Goal: Transaction & Acquisition: Purchase product/service

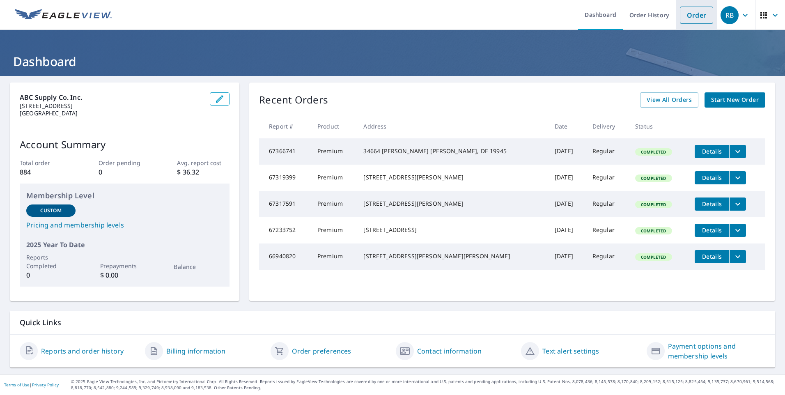
click at [682, 12] on link "Order" at bounding box center [696, 15] width 33 height 17
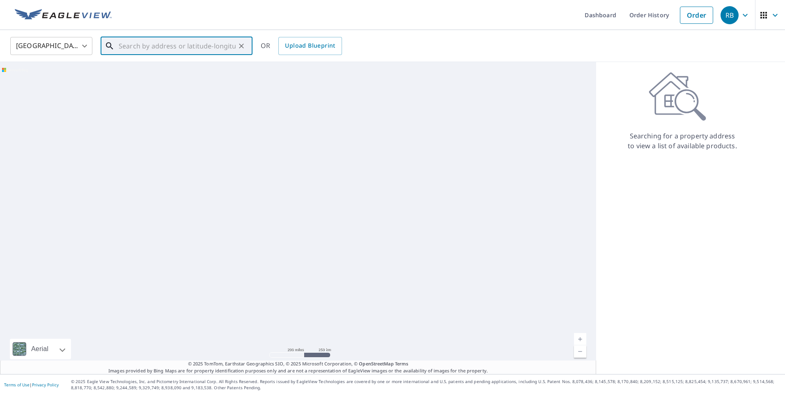
click at [121, 47] on input "text" at bounding box center [177, 45] width 117 height 23
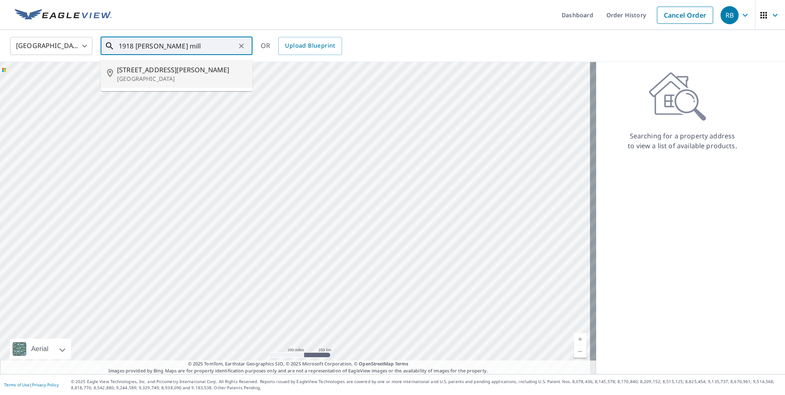
click at [133, 73] on span "[STREET_ADDRESS][PERSON_NAME]" at bounding box center [181, 70] width 129 height 10
type input "[STREET_ADDRESS][PERSON_NAME]"
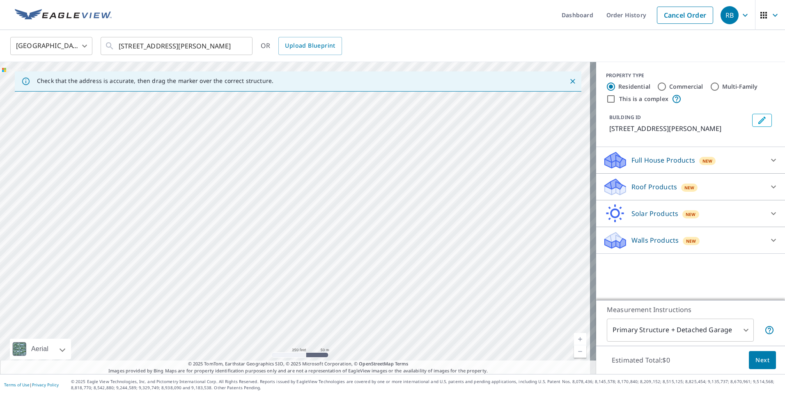
drag, startPoint x: 370, startPoint y: 270, endPoint x: 401, endPoint y: 82, distance: 190.6
click at [401, 82] on div "Check that the address is accurate, then drag the marker over the correct struc…" at bounding box center [298, 218] width 596 height 312
click at [393, 129] on div "[STREET_ADDRESS][PERSON_NAME]" at bounding box center [298, 218] width 596 height 312
drag, startPoint x: 355, startPoint y: 277, endPoint x: 411, endPoint y: 59, distance: 224.6
click at [411, 59] on div "United States [GEOGRAPHIC_DATA] ​ [STREET_ADDRESS][PERSON_NAME] ​ OR Upload Blu…" at bounding box center [392, 202] width 785 height 344
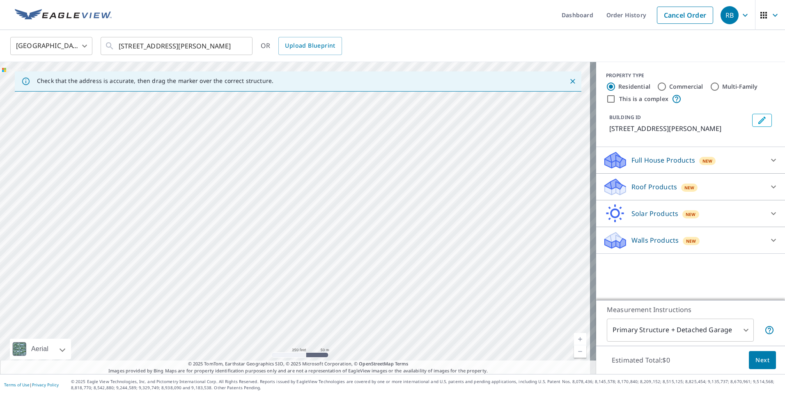
click at [377, 98] on div "[STREET_ADDRESS][PERSON_NAME]" at bounding box center [298, 218] width 596 height 312
drag, startPoint x: 345, startPoint y: 285, endPoint x: 443, endPoint y: 58, distance: 246.8
click at [443, 58] on div "United States [GEOGRAPHIC_DATA] ​ [STREET_ADDRESS][PERSON_NAME] ​ OR Upload Blu…" at bounding box center [392, 202] width 785 height 344
click at [347, 250] on div "[STREET_ADDRESS][PERSON_NAME]" at bounding box center [298, 218] width 596 height 312
drag, startPoint x: 322, startPoint y: 277, endPoint x: 379, endPoint y: 191, distance: 102.8
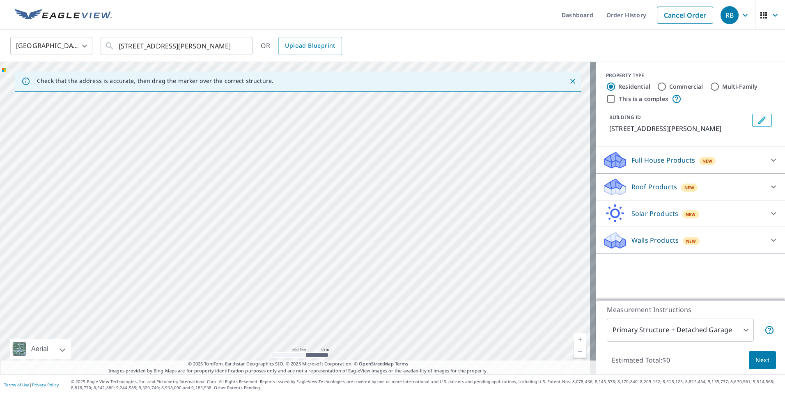
click at [379, 191] on div "[STREET_ADDRESS][PERSON_NAME]" at bounding box center [298, 218] width 596 height 312
click at [95, 219] on div "[STREET_ADDRESS][PERSON_NAME]" at bounding box center [298, 218] width 596 height 312
click at [296, 219] on div "[STREET_ADDRESS][PERSON_NAME]" at bounding box center [298, 218] width 596 height 312
click at [296, 201] on icon "Dropped pin, building 1, Residential property, 1918 Baldwin Mill Rd Forest Hill…" at bounding box center [295, 202] width 10 height 10
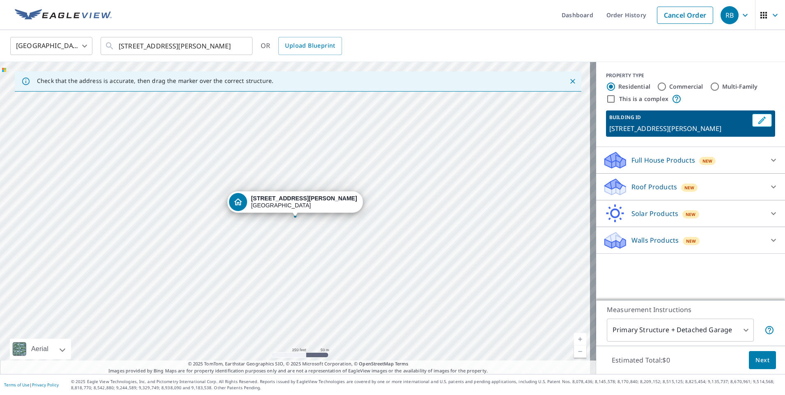
click at [296, 201] on strong "[STREET_ADDRESS][PERSON_NAME]" at bounding box center [304, 198] width 106 height 7
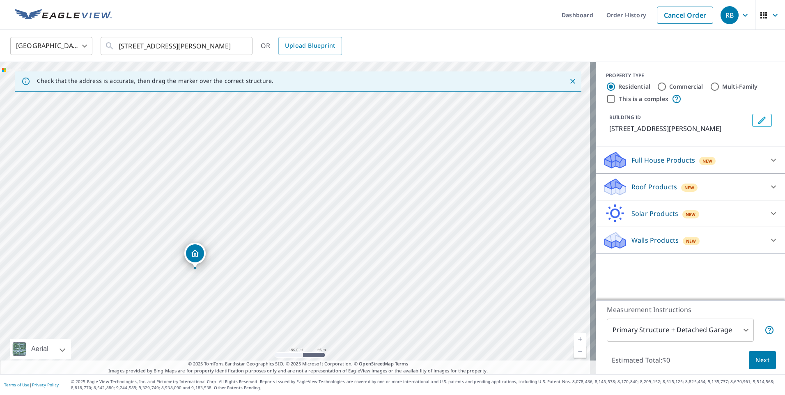
click at [638, 183] on p "Roof Products" at bounding box center [654, 187] width 46 height 10
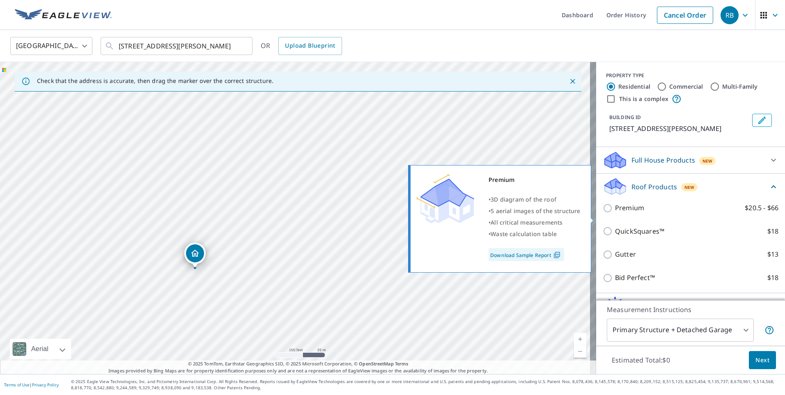
click at [605, 213] on input "Premium $20.5 - $66" at bounding box center [609, 208] width 12 height 10
checkbox input "true"
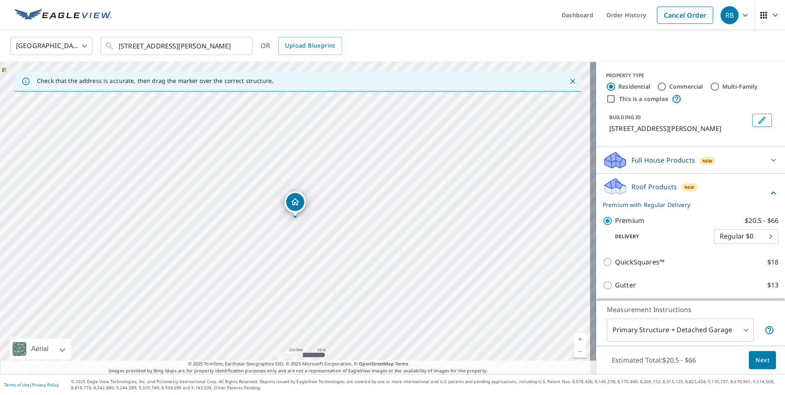
click at [757, 360] on span "Next" at bounding box center [762, 360] width 14 height 10
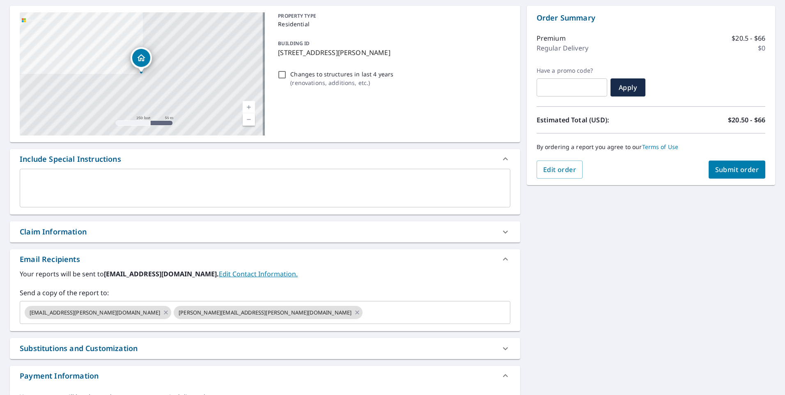
scroll to position [123, 0]
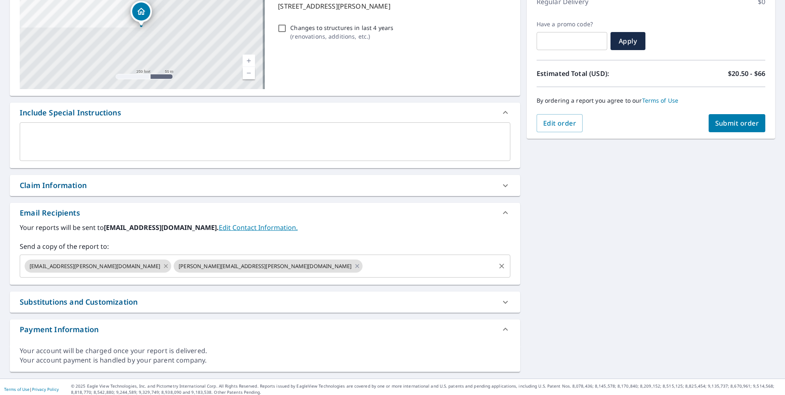
click at [163, 266] on icon at bounding box center [166, 266] width 7 height 9
click at [205, 266] on icon at bounding box center [208, 266] width 7 height 9
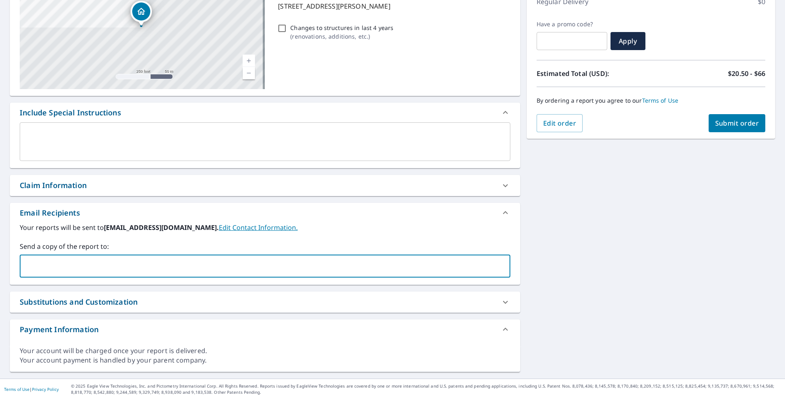
click at [30, 263] on input "text" at bounding box center [258, 266] width 471 height 16
type input "[PERSON_NAME][EMAIL_ADDRESS][PERSON_NAME][DOMAIN_NAME]"
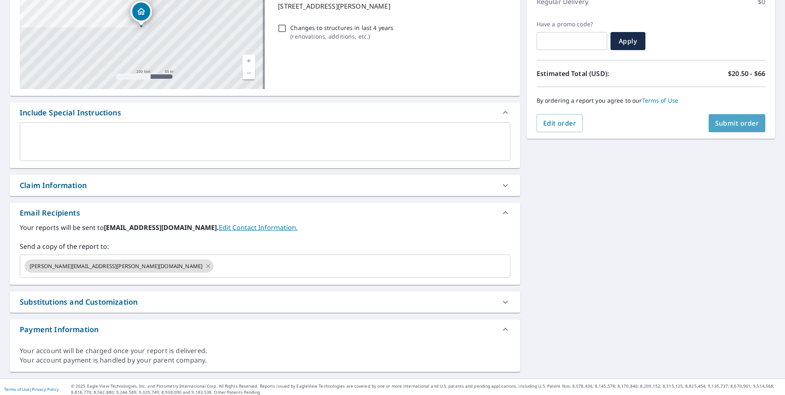
click at [721, 120] on span "Submit order" at bounding box center [737, 123] width 44 height 9
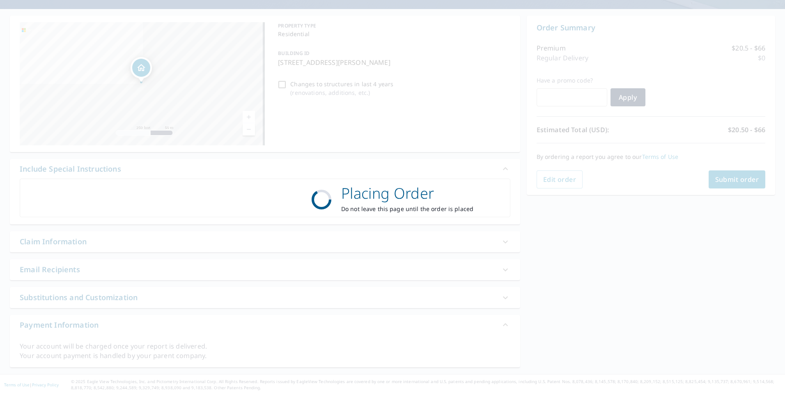
scroll to position [67, 0]
